Goal: Task Accomplishment & Management: Complete application form

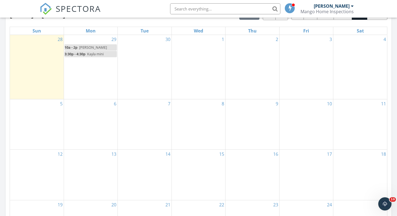
scroll to position [299, 0]
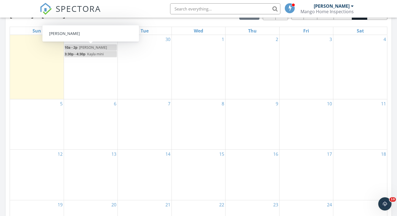
click at [102, 46] on link "10a - 2p [PERSON_NAME]" at bounding box center [90, 47] width 52 height 6
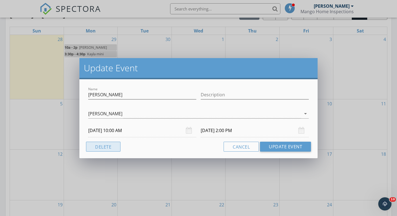
click at [106, 145] on button "Delete" at bounding box center [103, 147] width 34 height 10
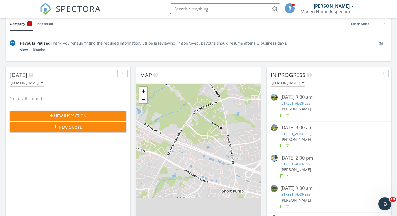
scroll to position [35, 0]
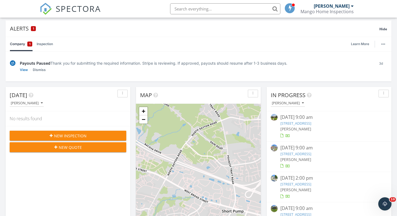
click at [105, 136] on div "New Inspection" at bounding box center [68, 136] width 108 height 6
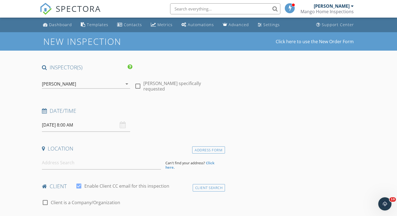
click at [101, 126] on input "09/29/2025 8:00 AM" at bounding box center [86, 124] width 88 height 13
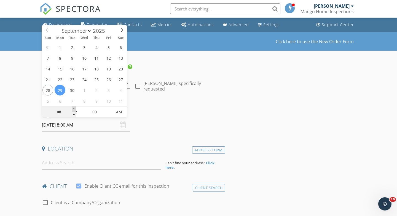
type input "09"
type input "09/29/2025 9:00 AM"
click at [75, 109] on span at bounding box center [74, 110] width 4 height 6
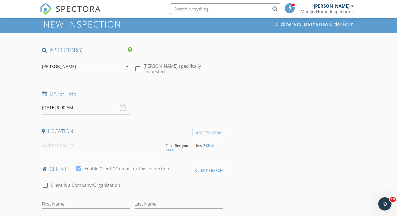
scroll to position [29, 0]
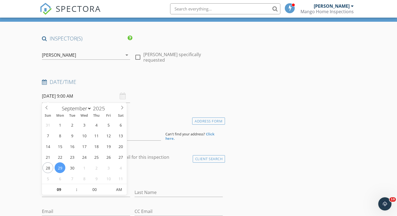
click at [104, 97] on input "09/29/2025 9:00 AM" at bounding box center [86, 96] width 88 height 13
type input "10"
type input "[DATE] 10:00 AM"
click at [75, 186] on span at bounding box center [74, 187] width 4 height 6
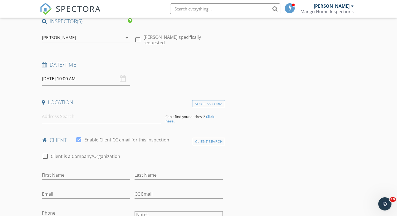
scroll to position [50, 0]
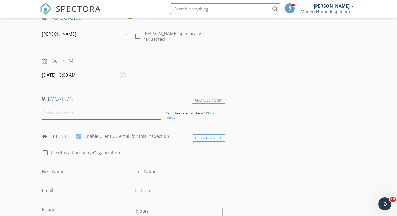
click at [65, 117] on input at bounding box center [101, 112] width 119 height 13
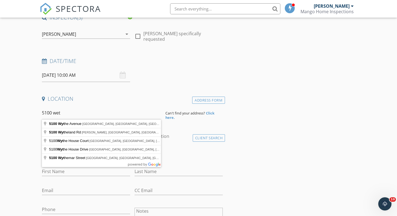
type input "5100 Wythe Avenue, Richmond, VA, USA"
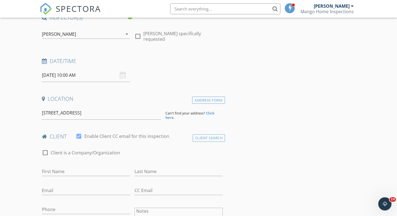
drag, startPoint x: 87, startPoint y: 115, endPoint x: 92, endPoint y: 124, distance: 10.5
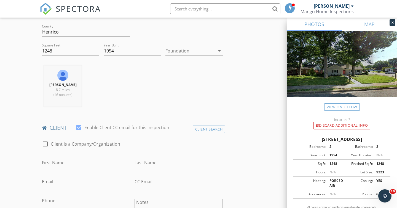
scroll to position [168, 0]
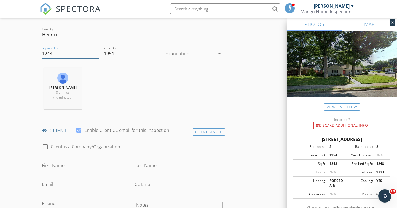
drag, startPoint x: 49, startPoint y: 53, endPoint x: 45, endPoint y: 53, distance: 4.4
click at [45, 53] on input "1248" at bounding box center [70, 53] width 57 height 9
type input "1408"
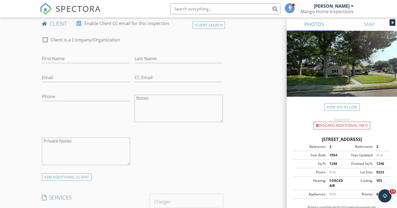
scroll to position [277, 0]
click at [53, 77] on input "Email" at bounding box center [86, 76] width 88 height 9
paste input "brooklynab@gmail.com"
type input "brooklynab@gmail.com"
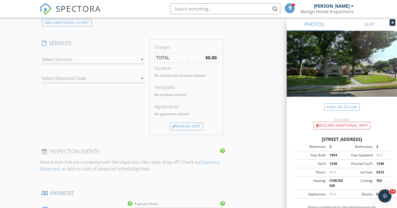
scroll to position [441, 0]
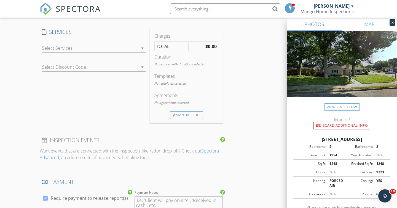
type input "Brooke"
click at [125, 49] on div at bounding box center [90, 48] width 96 height 9
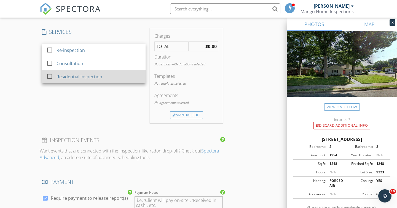
click at [115, 72] on div "Residential Inspection" at bounding box center [98, 76] width 85 height 11
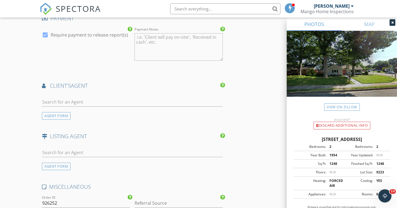
scroll to position [631, 0]
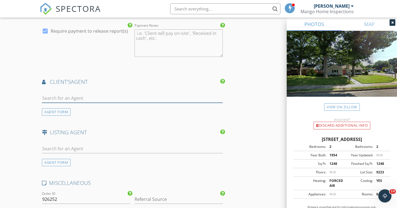
click at [105, 98] on input "text" at bounding box center [132, 98] width 181 height 9
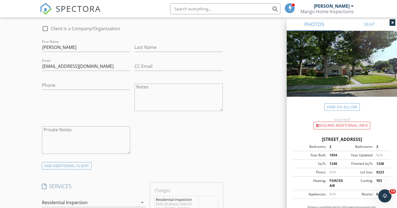
scroll to position [284, 0]
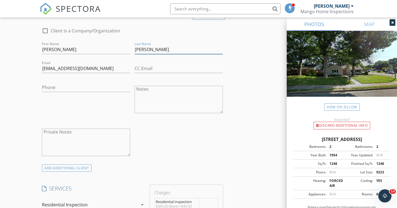
type input "Burt"
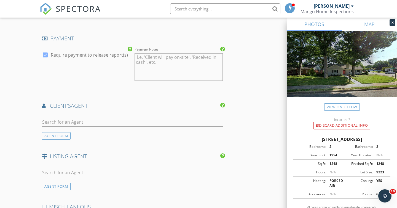
scroll to position [608, 0]
click at [50, 117] on input "text" at bounding box center [132, 121] width 181 height 9
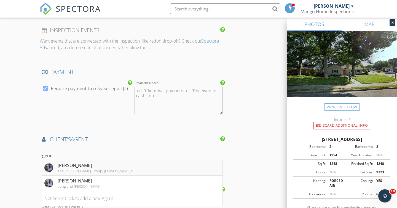
scroll to position [573, 0]
type input "gene"
click at [74, 169] on div "The Steele Group, Sotheby's" at bounding box center [95, 171] width 75 height 4
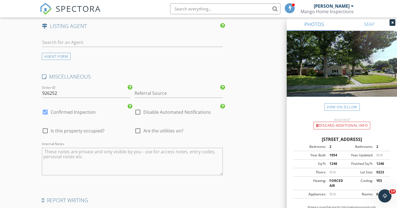
scroll to position [851, 0]
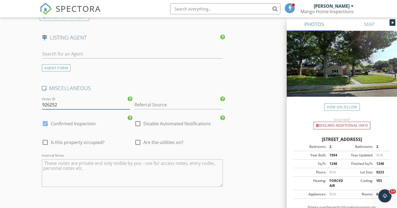
click at [50, 103] on input "926252" at bounding box center [86, 105] width 88 height 9
click at [57, 103] on input "929252" at bounding box center [86, 105] width 88 height 9
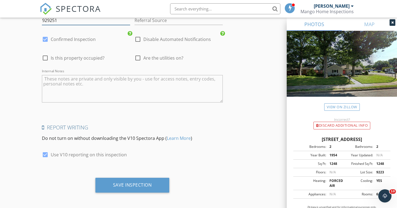
scroll to position [935, 0]
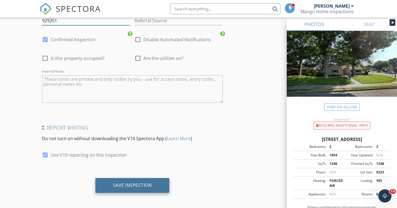
type input "929251"
click at [118, 183] on div "Save Inspection" at bounding box center [132, 186] width 39 height 6
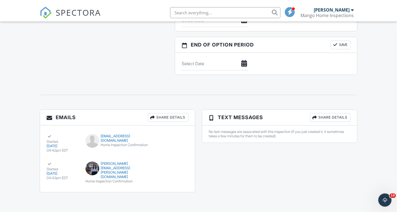
scroll to position [541, 0]
